Goal: Information Seeking & Learning: Learn about a topic

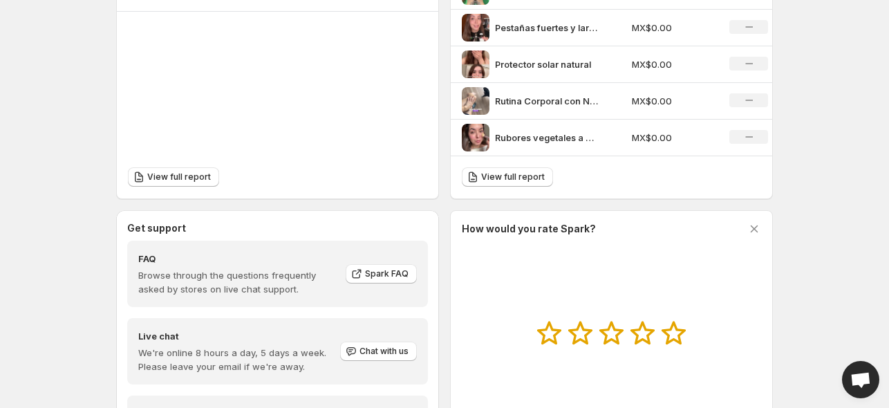
scroll to position [484, 0]
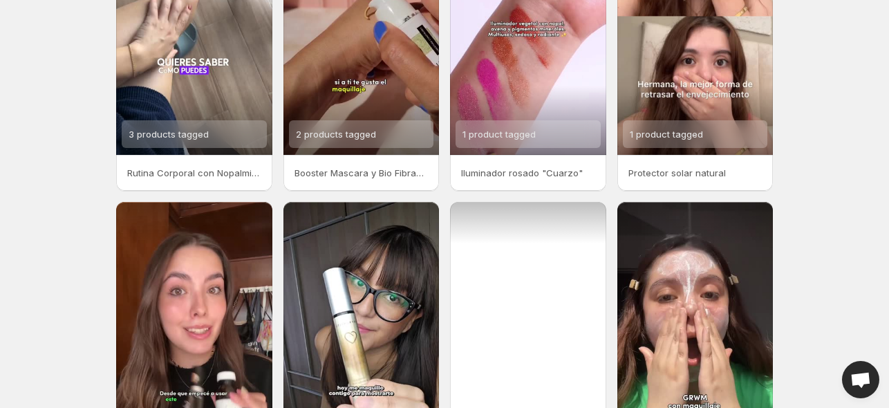
scroll to position [345, 0]
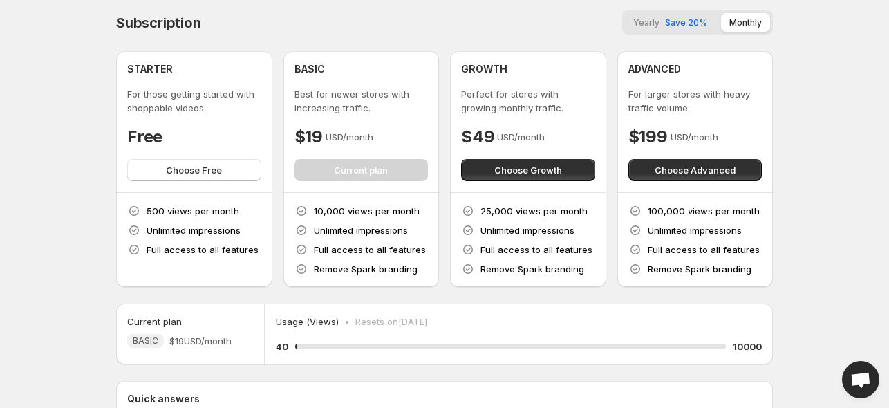
scroll to position [174, 0]
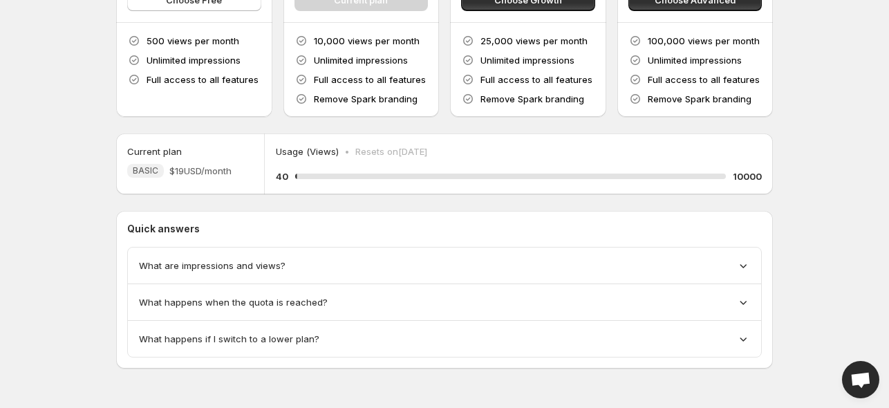
click at [383, 256] on div "What are impressions and views?" at bounding box center [444, 266] width 633 height 37
click at [553, 264] on div "What are impressions and views?" at bounding box center [444, 266] width 611 height 14
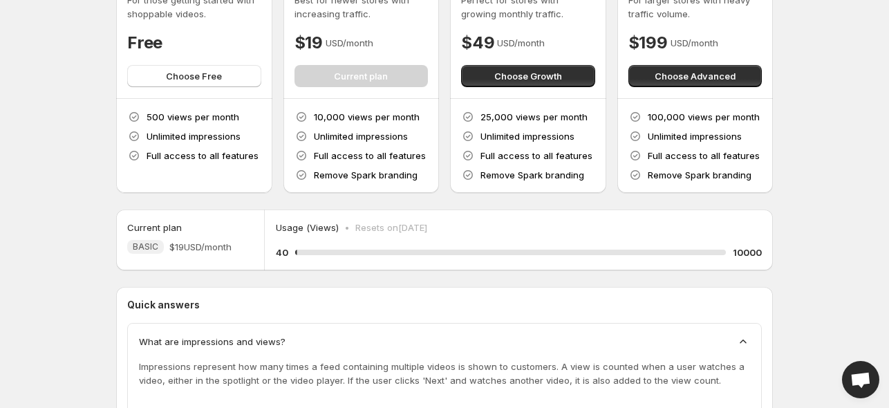
scroll to position [0, 0]
